Goal: Transaction & Acquisition: Purchase product/service

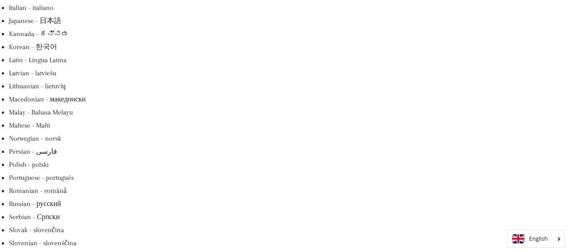
scroll to position [495, 0]
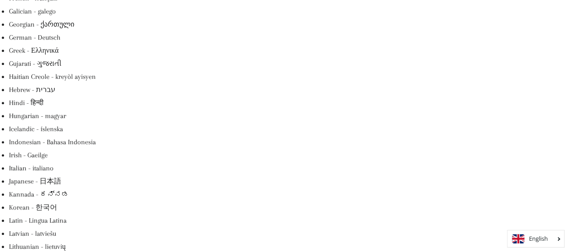
scroll to position [278, 0]
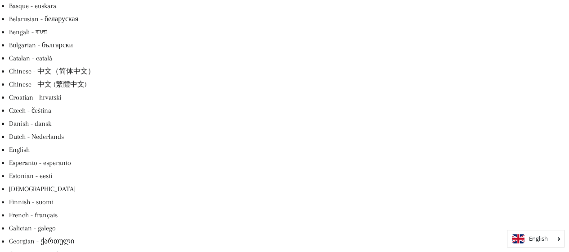
scroll to position [98, 0]
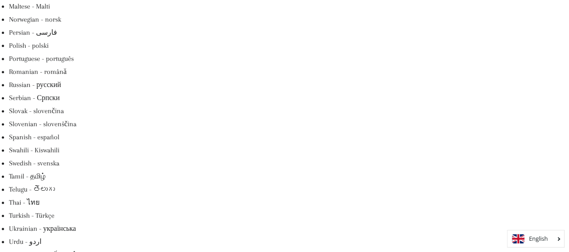
scroll to position [597, 0]
